Goal: Task Accomplishment & Management: Use online tool/utility

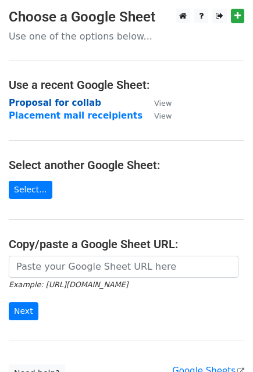
click at [52, 99] on strong "Proposal for collab" at bounding box center [55, 103] width 92 height 10
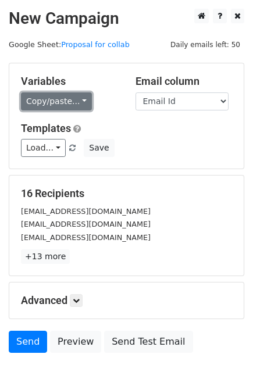
click at [69, 99] on link "Copy/paste..." at bounding box center [56, 101] width 71 height 18
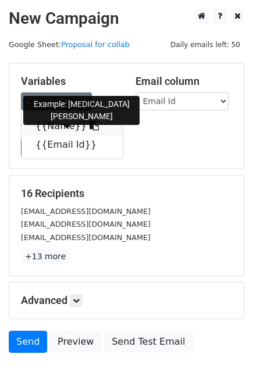
click at [45, 118] on link "{{Name}}" at bounding box center [71, 126] width 101 height 19
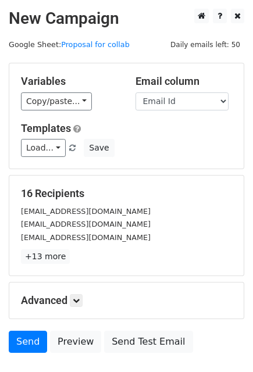
click at [82, 254] on p "+13 more" at bounding box center [126, 256] width 211 height 15
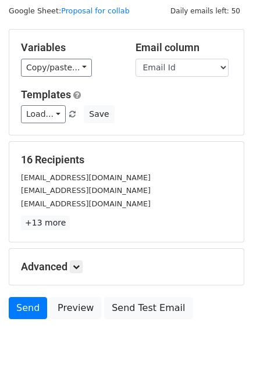
scroll to position [35, 0]
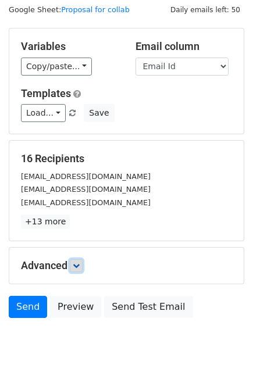
click at [77, 266] on icon at bounding box center [76, 265] width 7 height 7
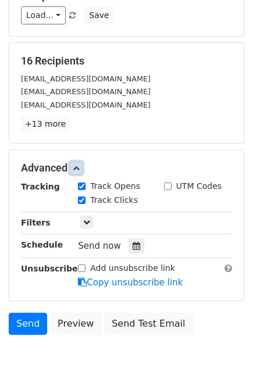
scroll to position [194, 0]
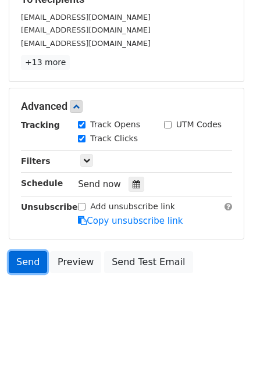
click at [23, 262] on link "Send" at bounding box center [28, 262] width 38 height 22
